Goal: Task Accomplishment & Management: Manage account settings

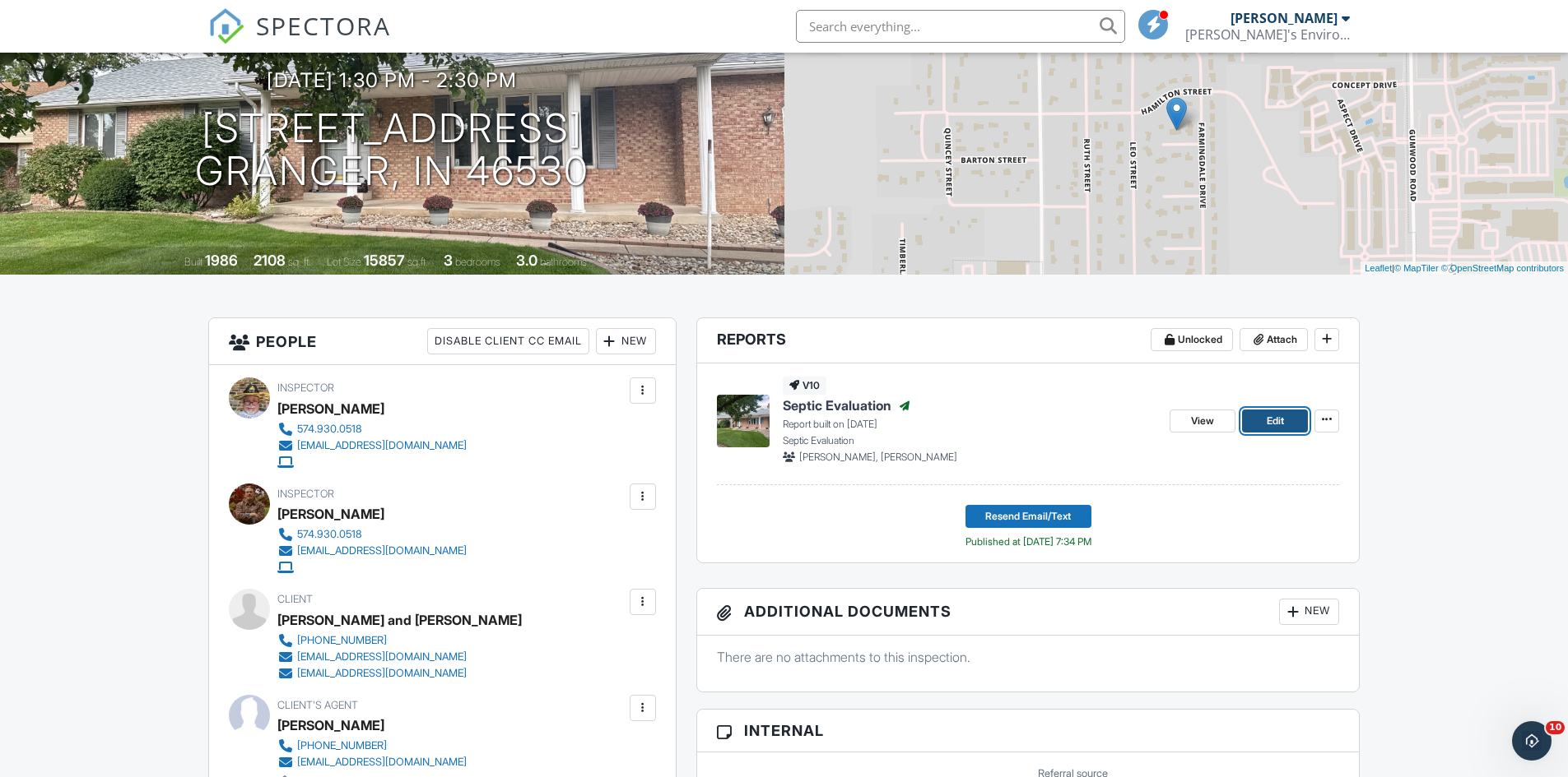
click at [1271, 422] on span "Edit" at bounding box center [1275, 421] width 17 height 16
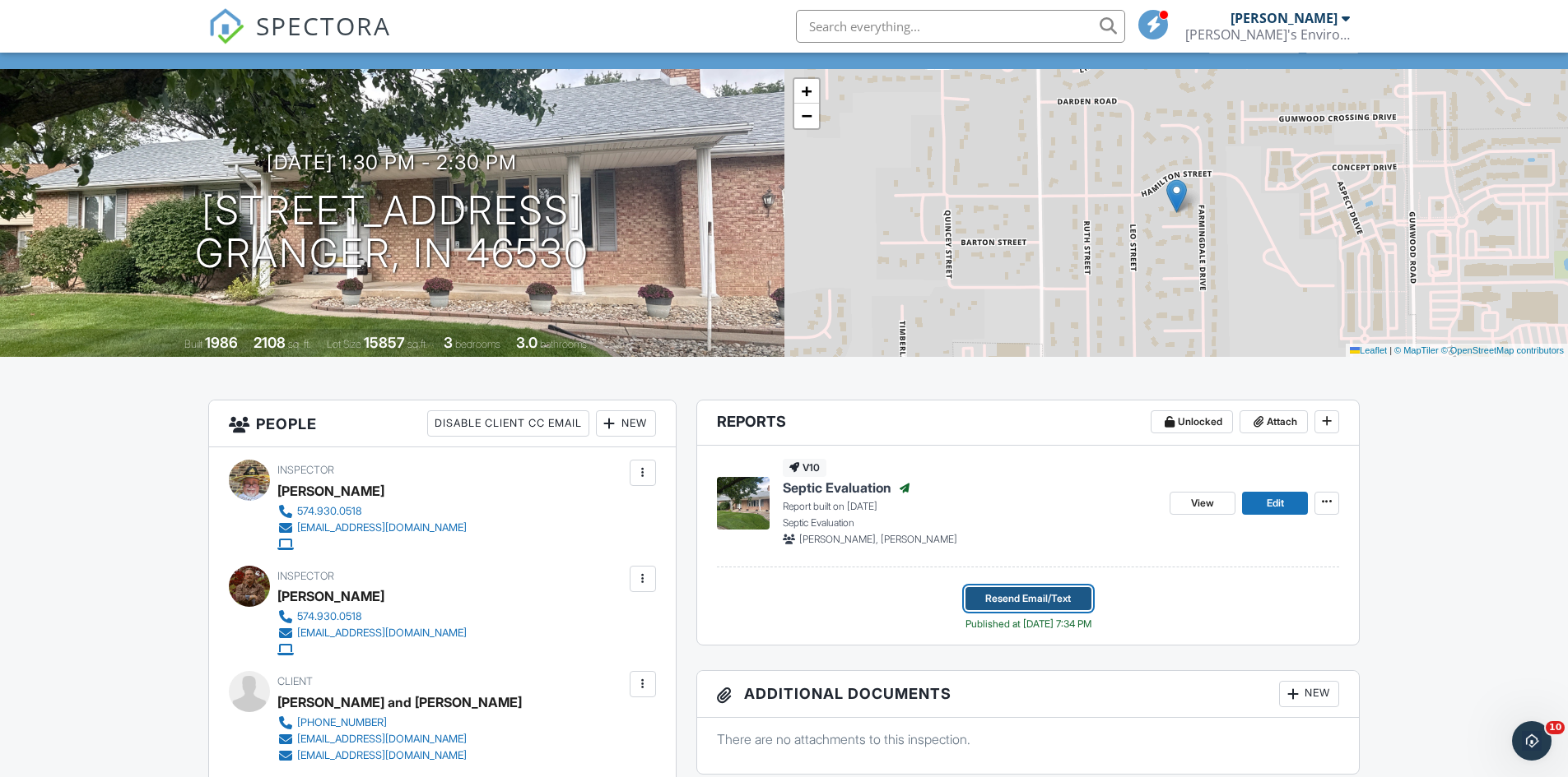
click at [1041, 594] on span "Resend Email/Text" at bounding box center [1028, 598] width 85 height 16
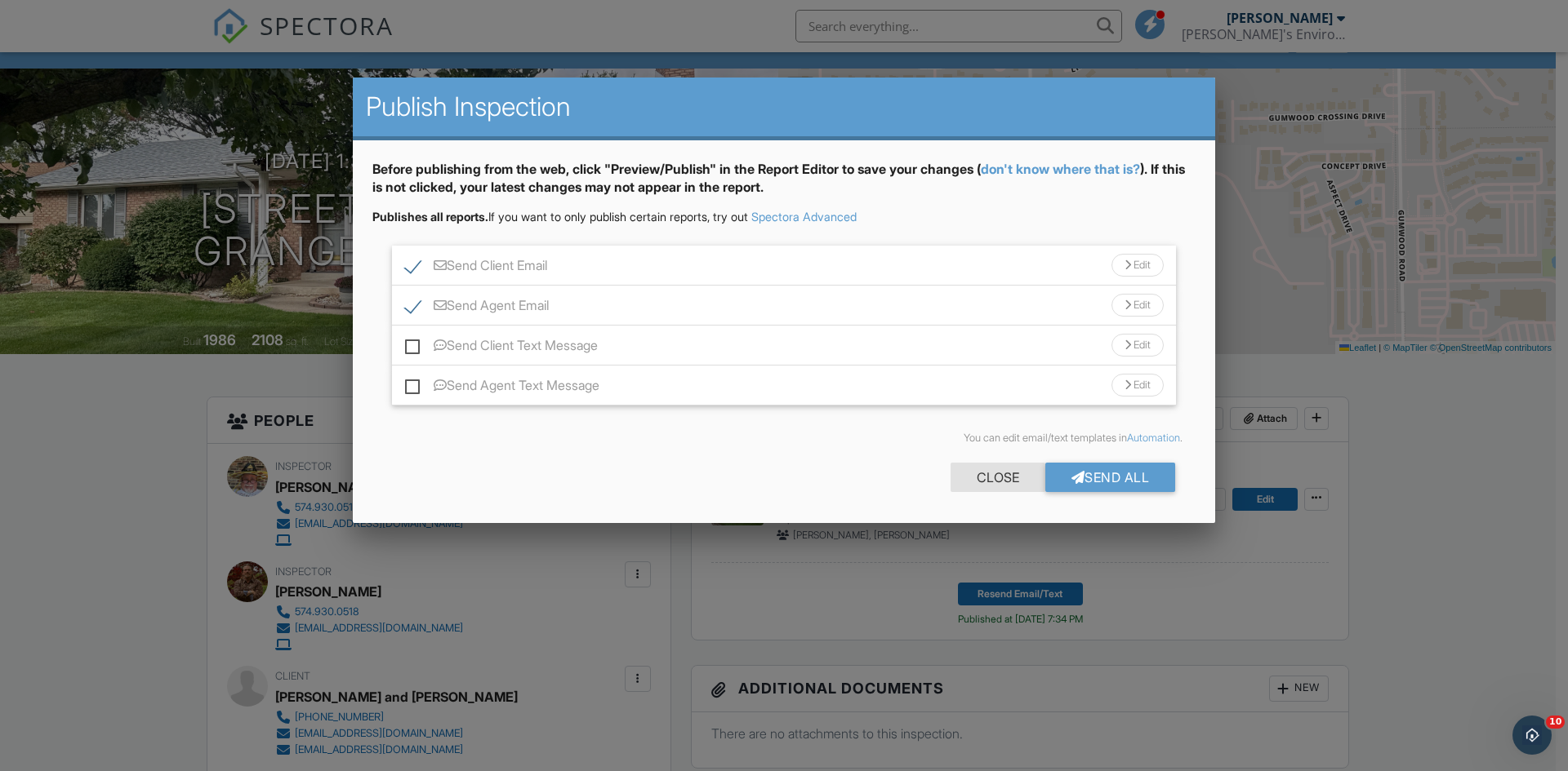
click at [999, 478] on div "Close" at bounding box center [997, 476] width 95 height 29
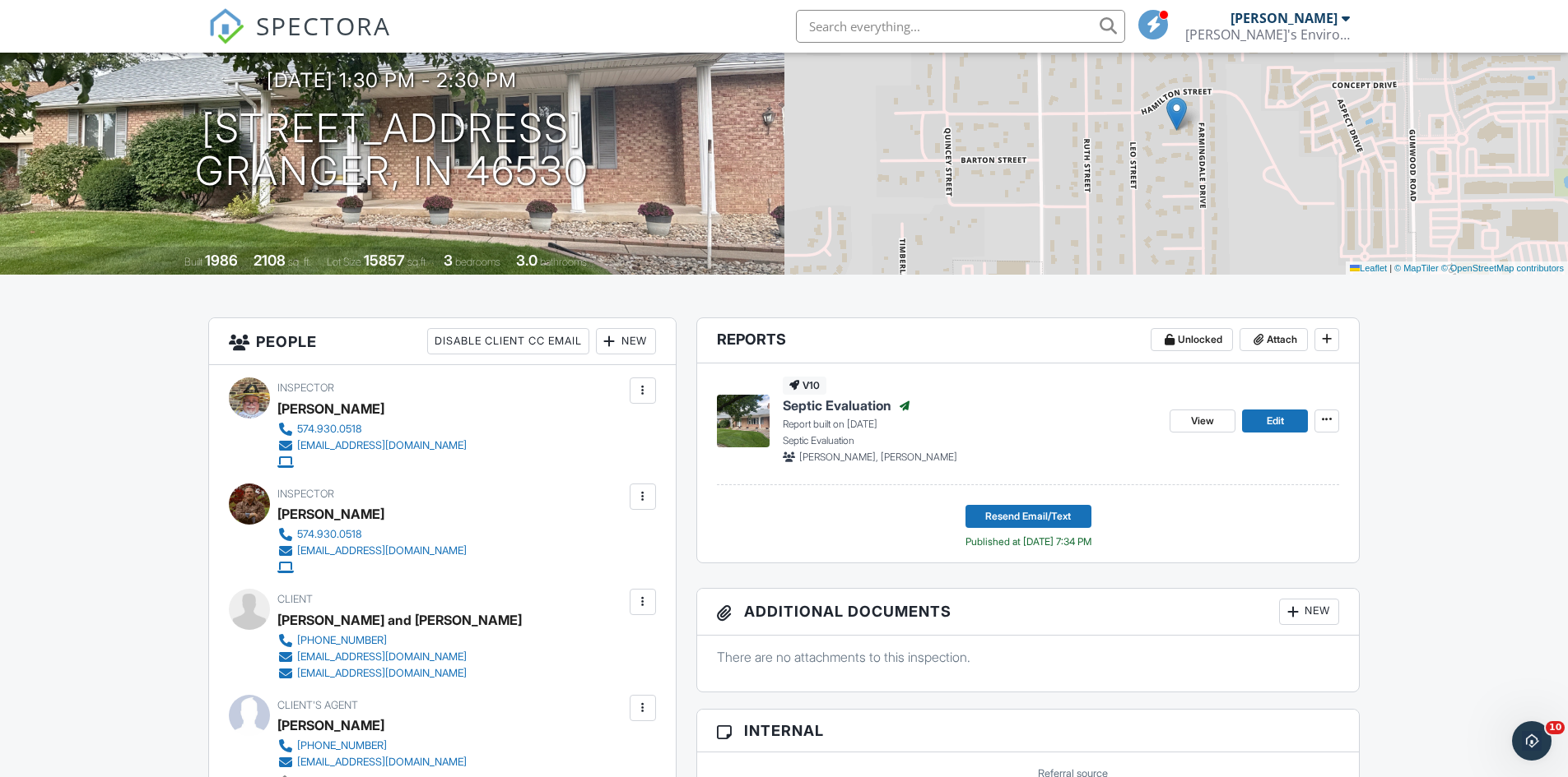
scroll to position [247, 0]
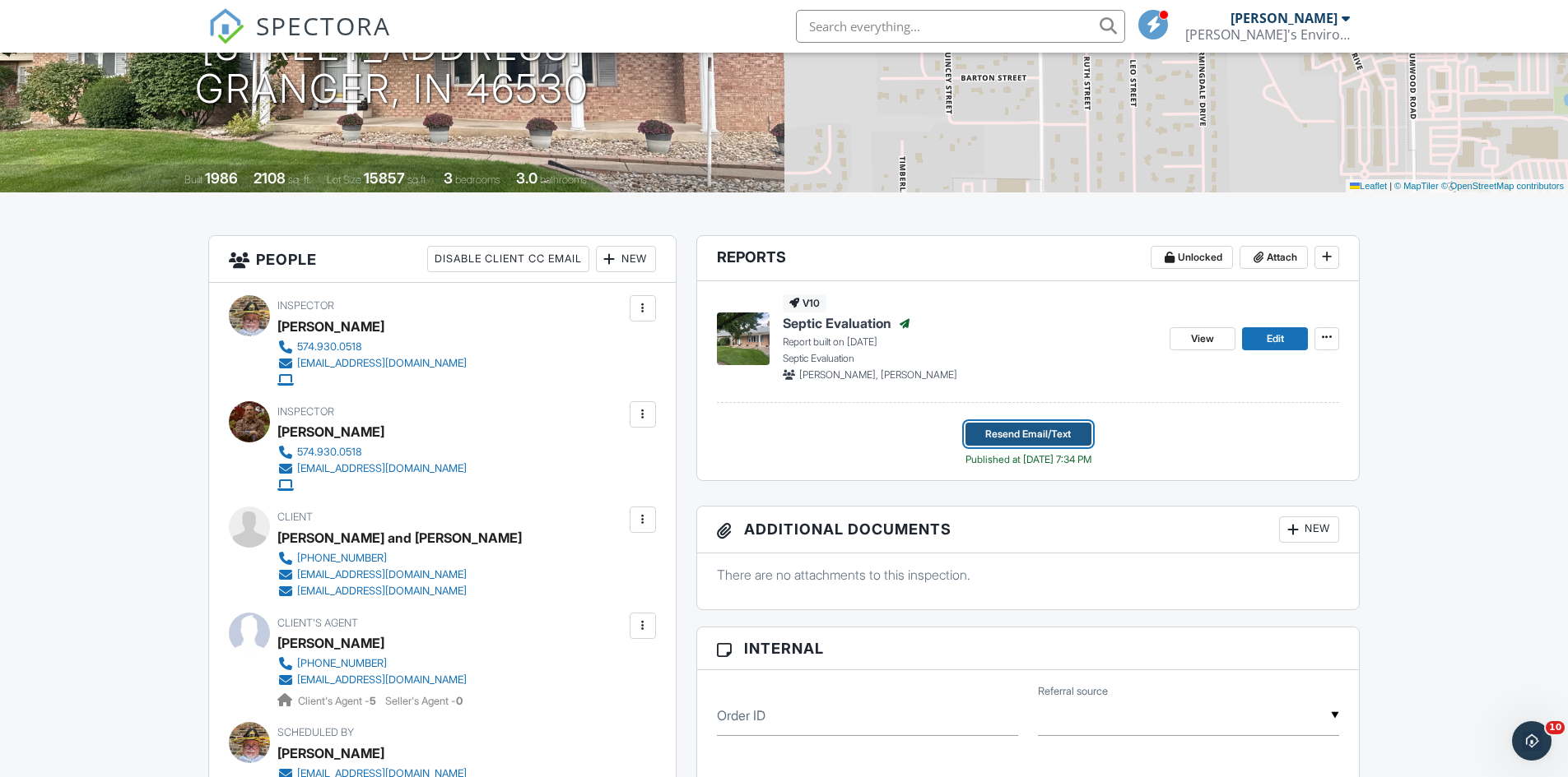
click at [1035, 433] on span "Resend Email/Text" at bounding box center [1028, 434] width 85 height 16
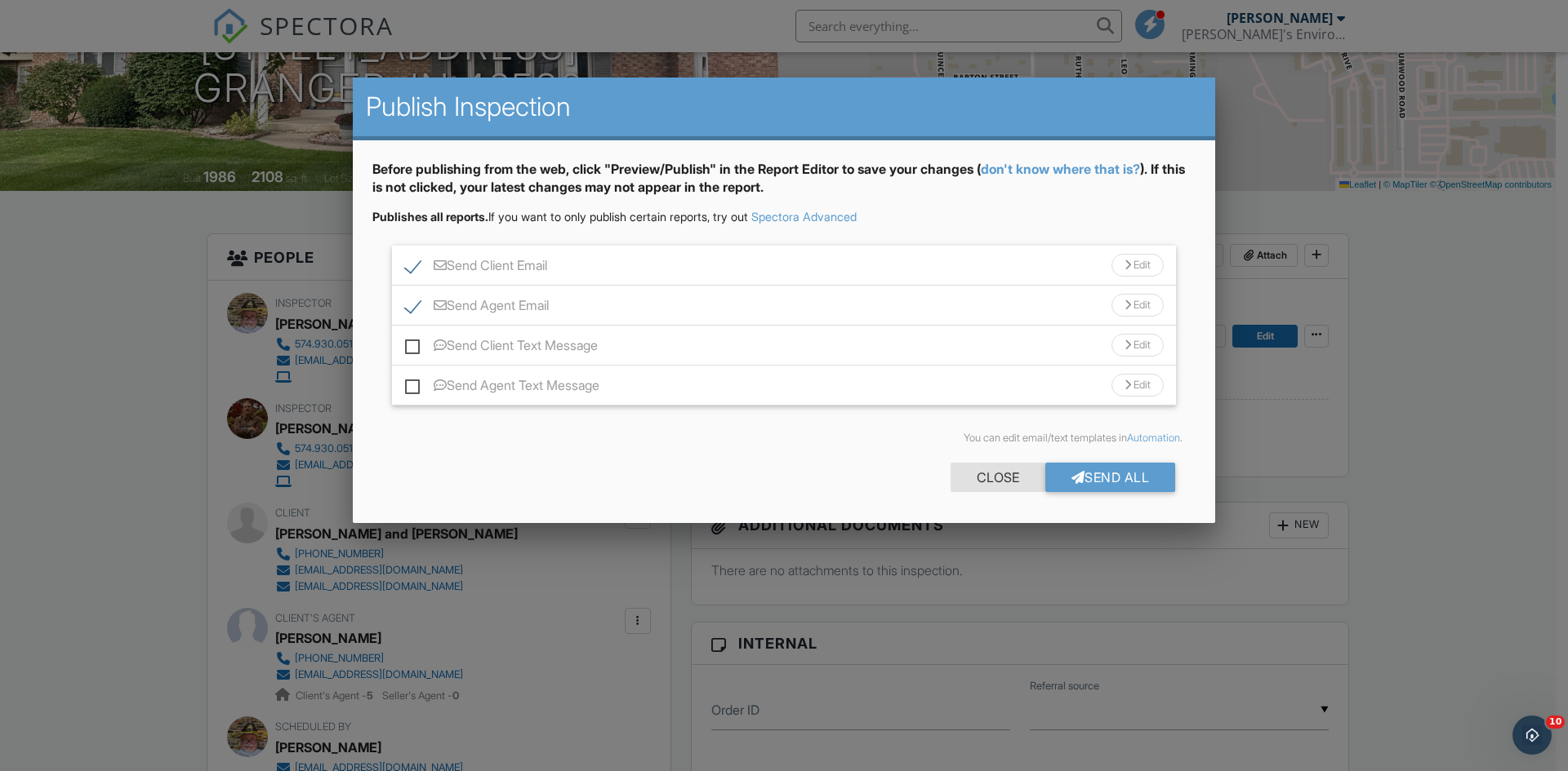
click at [990, 482] on div "Close" at bounding box center [997, 476] width 95 height 29
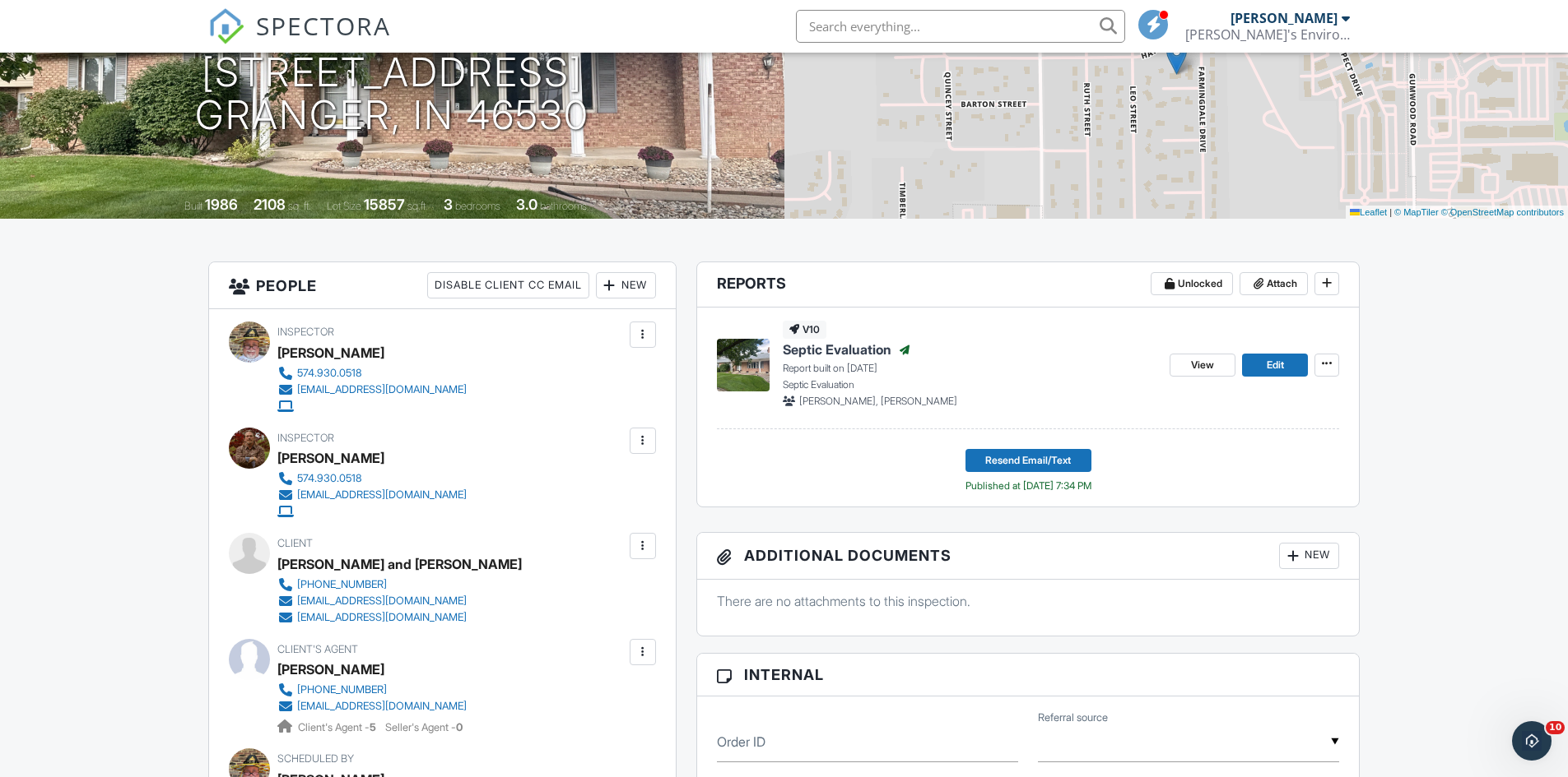
scroll to position [0, 0]
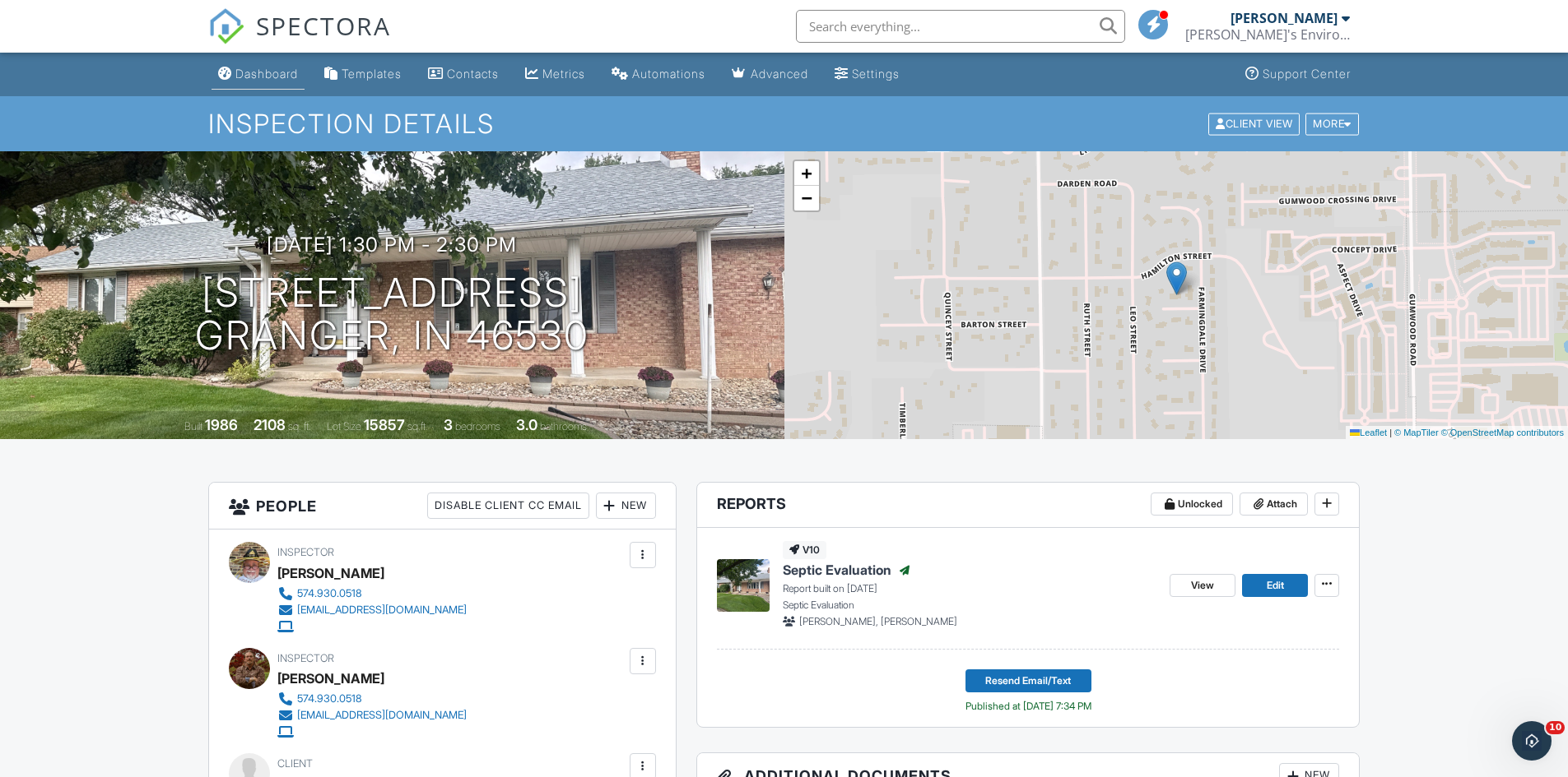
click at [268, 67] on div "Dashboard" at bounding box center [267, 73] width 62 height 14
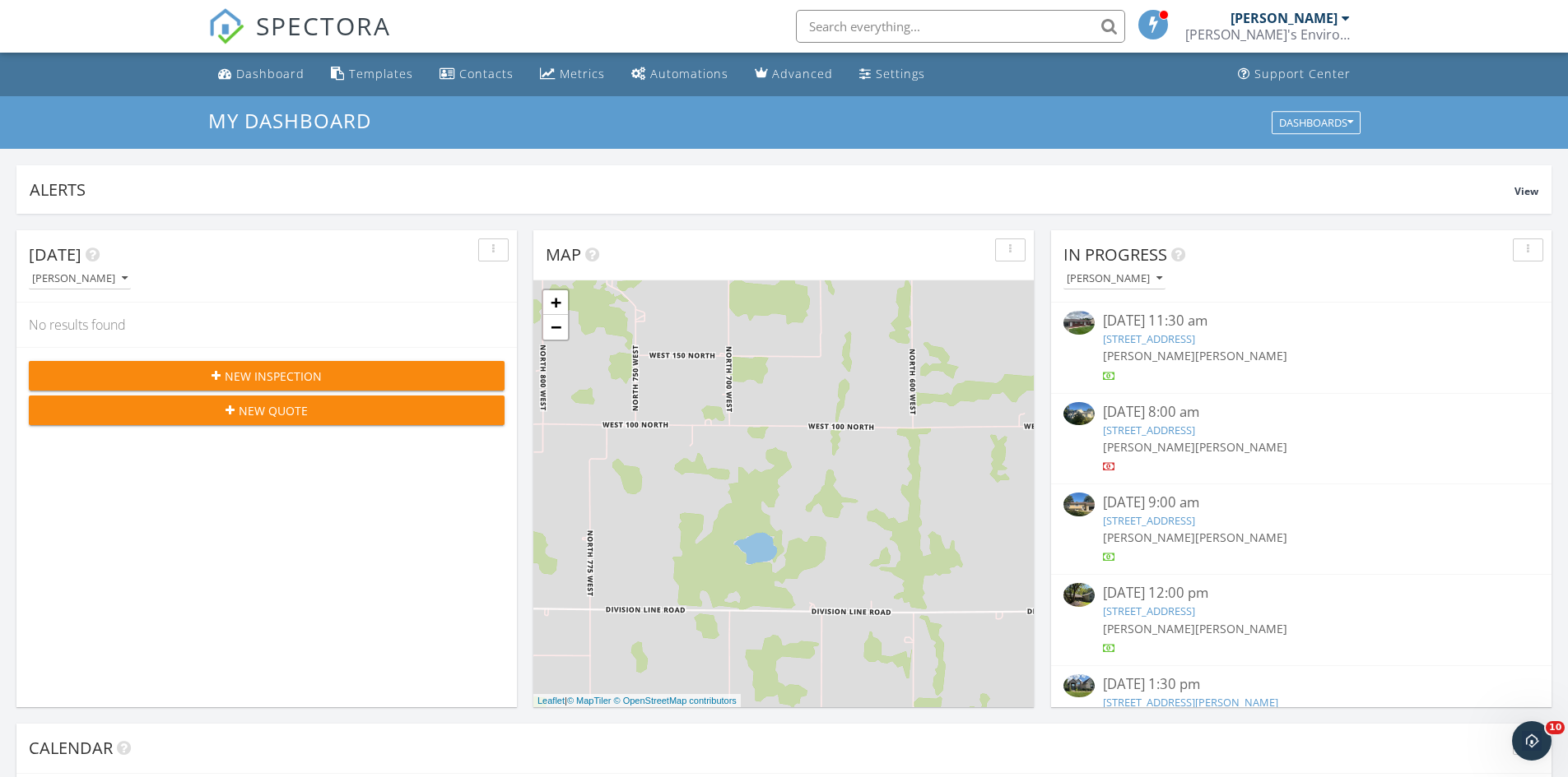
click at [1159, 337] on link "11550 Jefferson Blvd, Osceola, IN 46561" at bounding box center [1148, 339] width 92 height 15
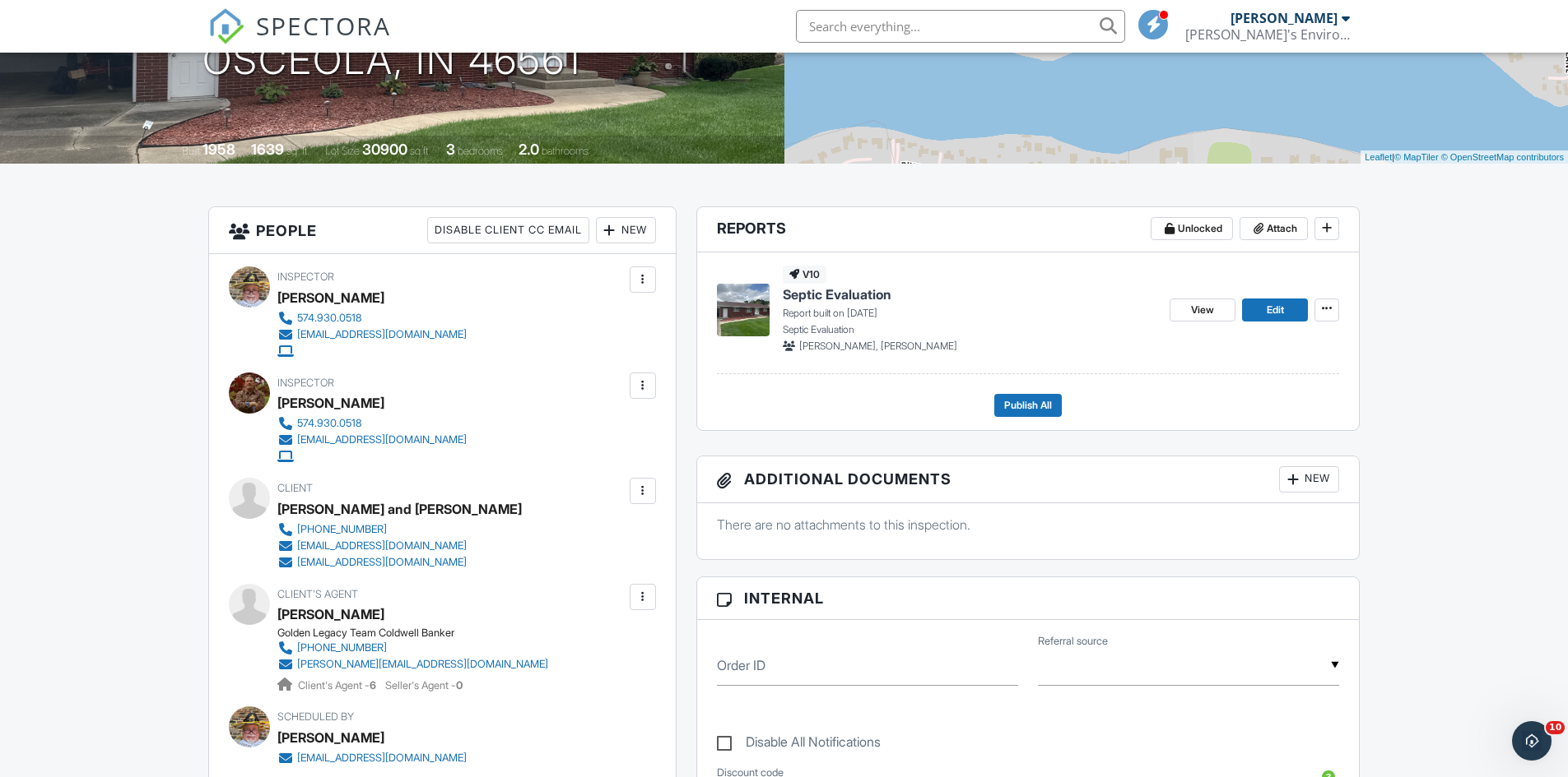
scroll to position [247, 0]
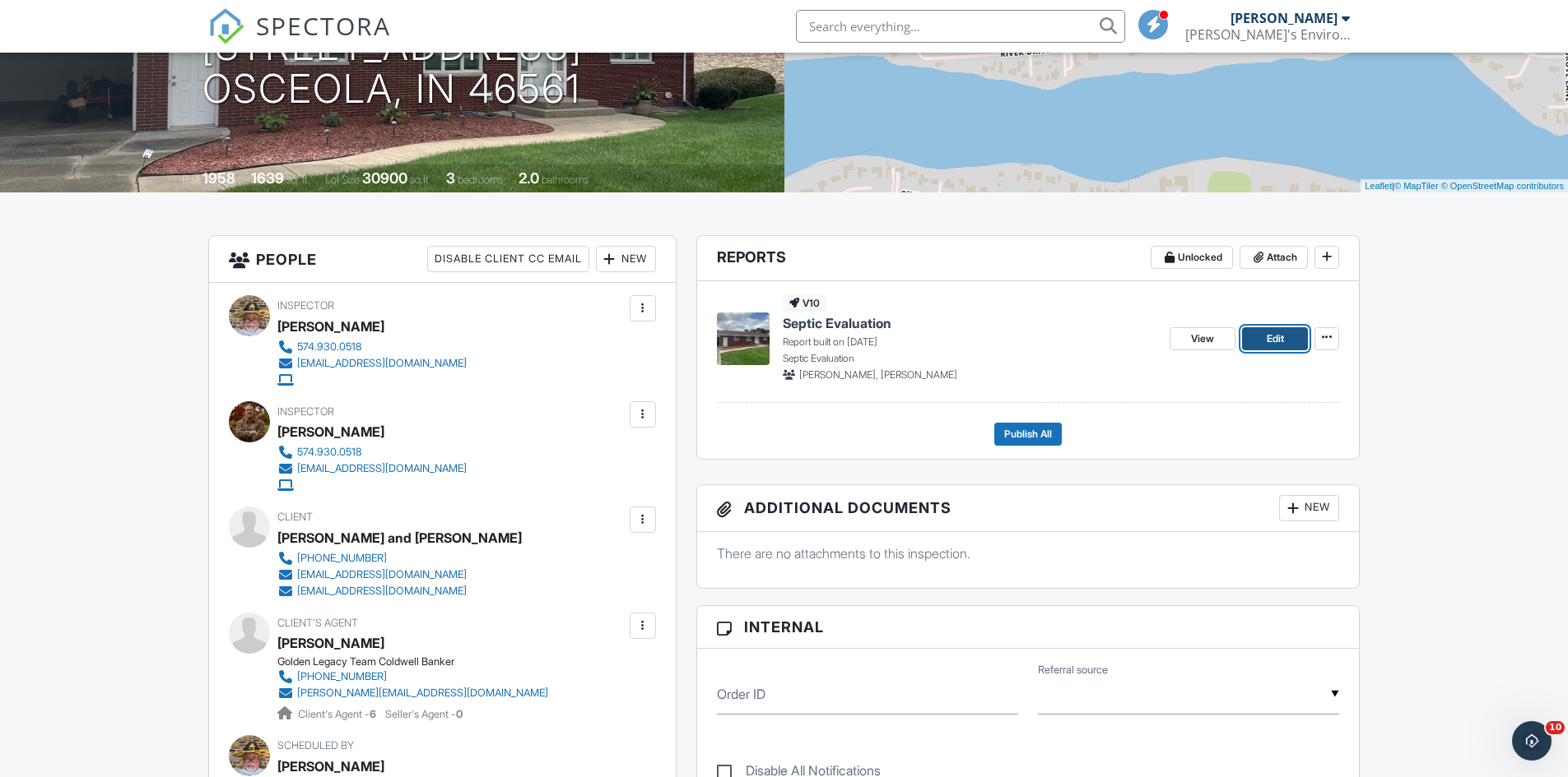
click at [1282, 334] on span "Edit" at bounding box center [1275, 338] width 17 height 16
